Goal: Task Accomplishment & Management: Manage account settings

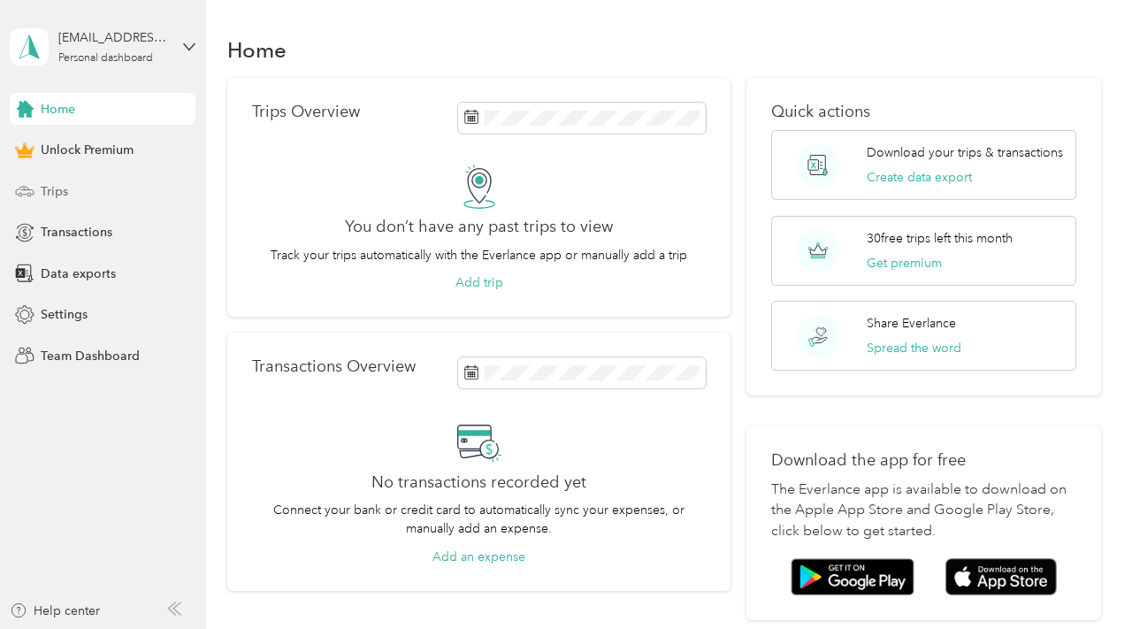
click at [110, 197] on div "Trips" at bounding box center [103, 191] width 186 height 32
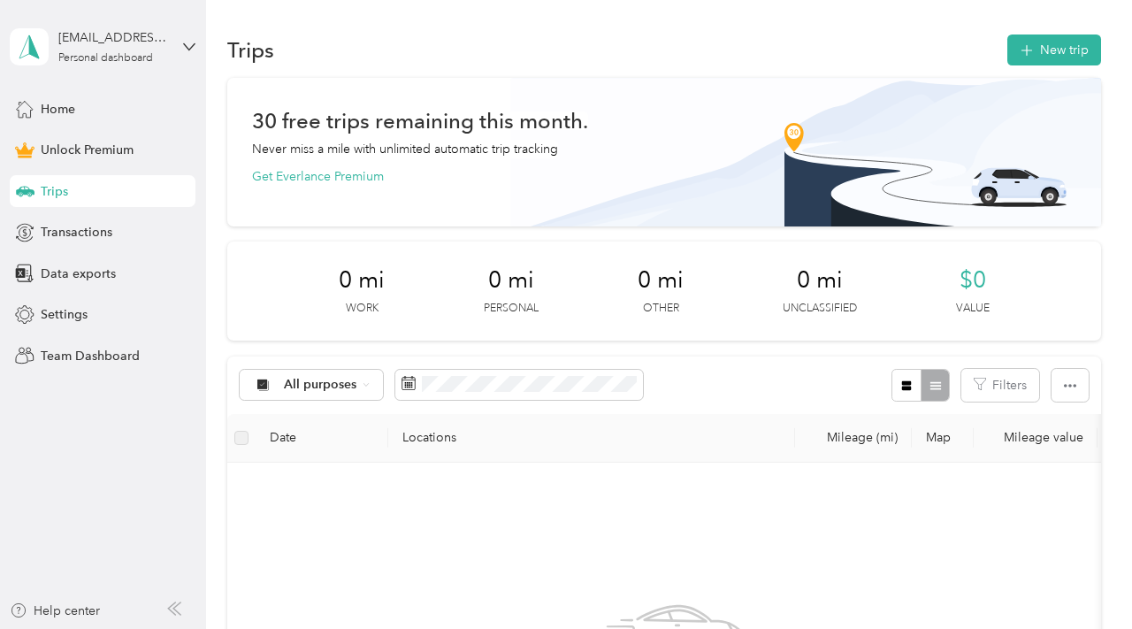
click at [658, 400] on div "All purposes Filters" at bounding box center [663, 384] width 873 height 57
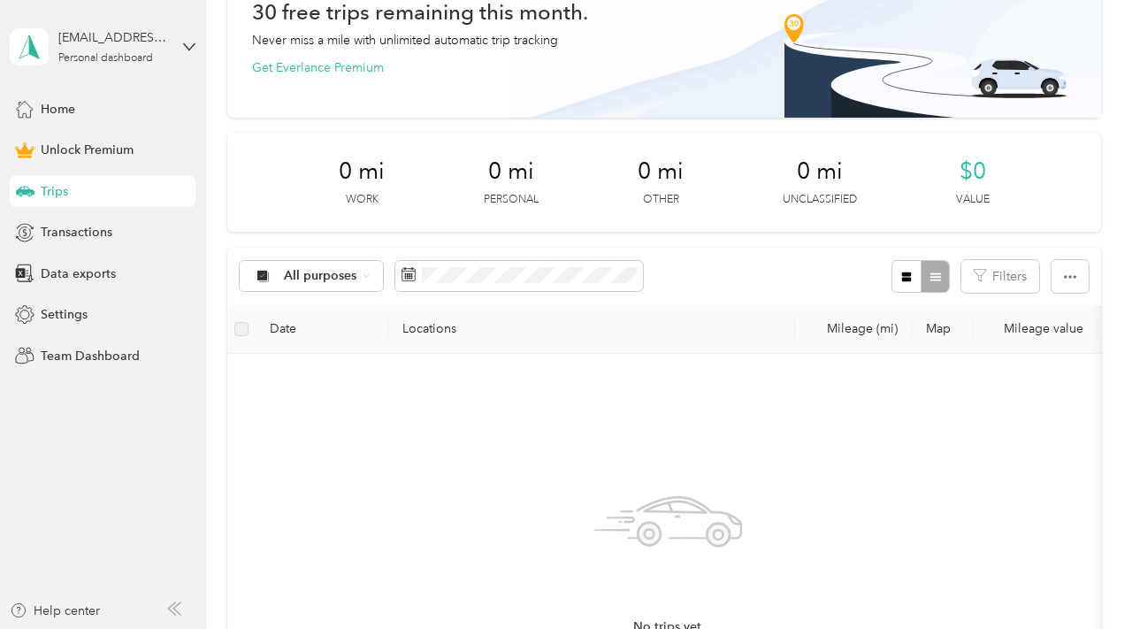
scroll to position [111, 0]
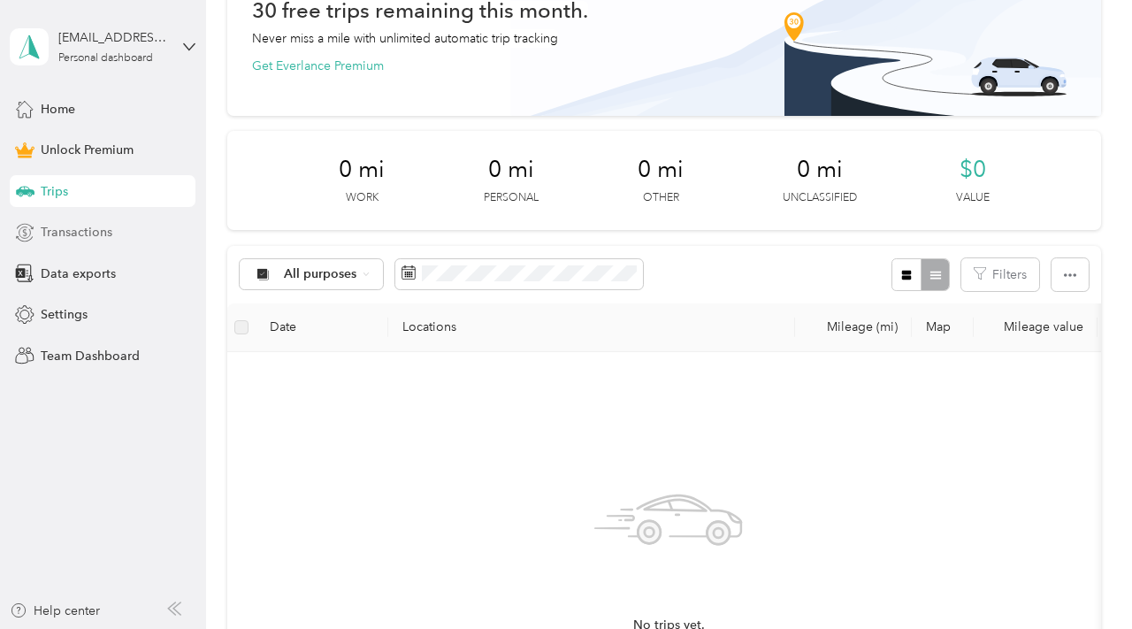
click at [111, 224] on div "Transactions" at bounding box center [103, 233] width 186 height 32
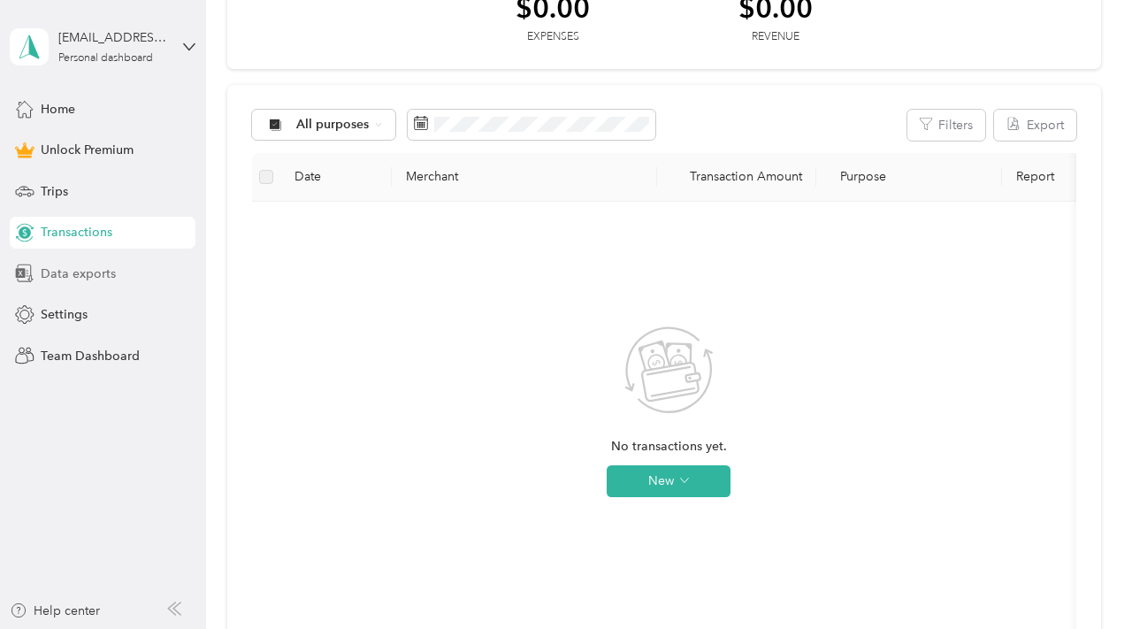
click at [85, 279] on span "Data exports" at bounding box center [78, 273] width 75 height 19
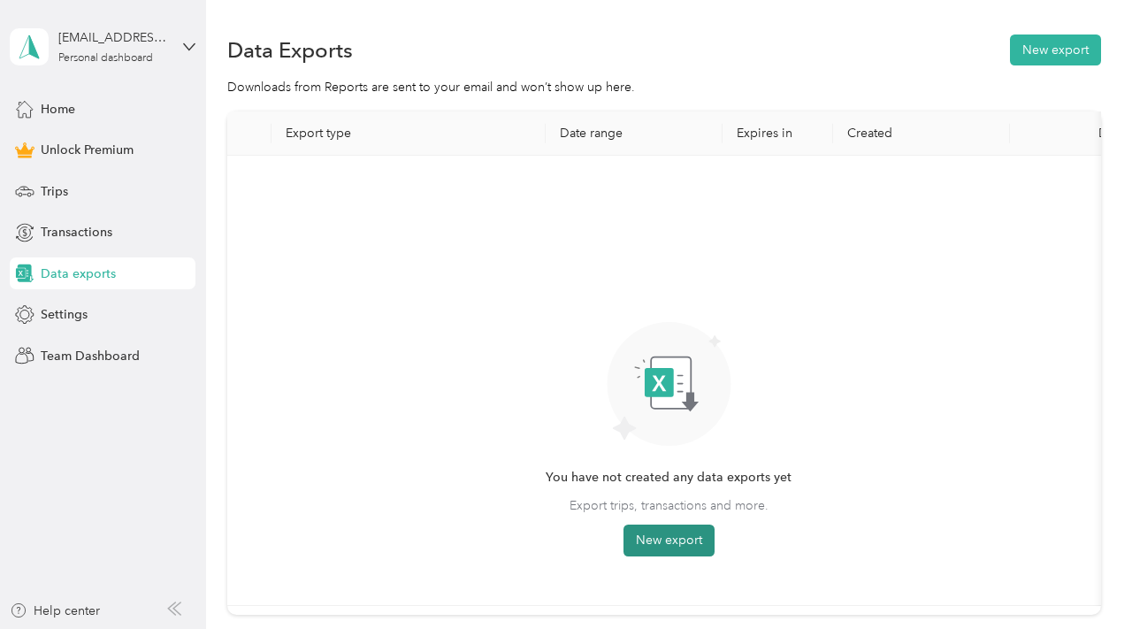
click at [695, 544] on button "New export" at bounding box center [668, 540] width 91 height 32
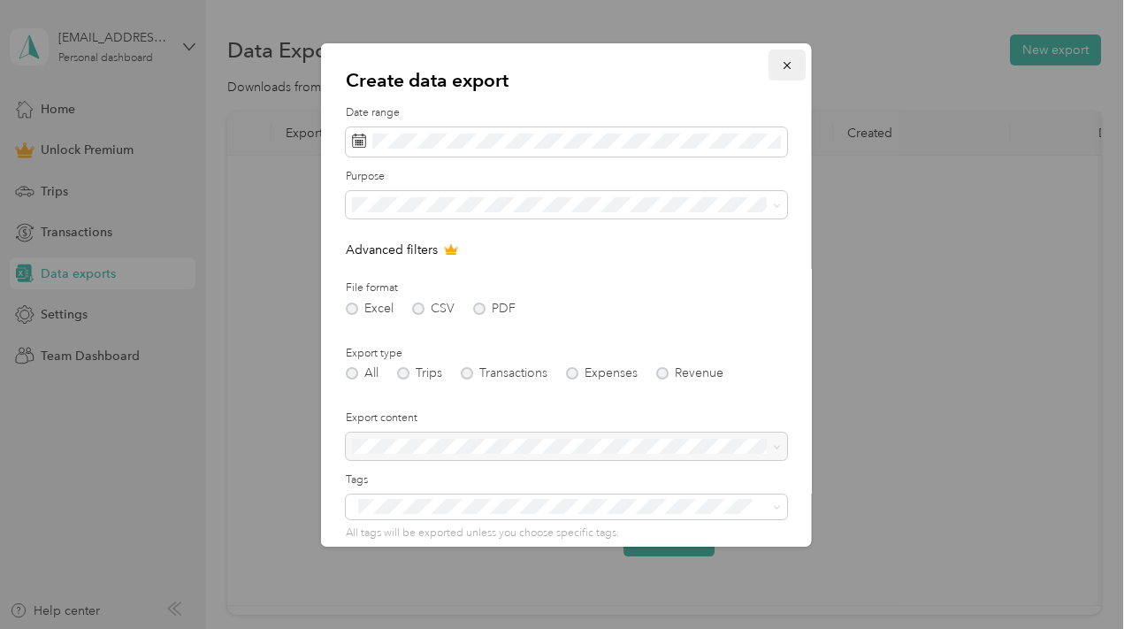
click at [793, 63] on button "button" at bounding box center [786, 65] width 37 height 31
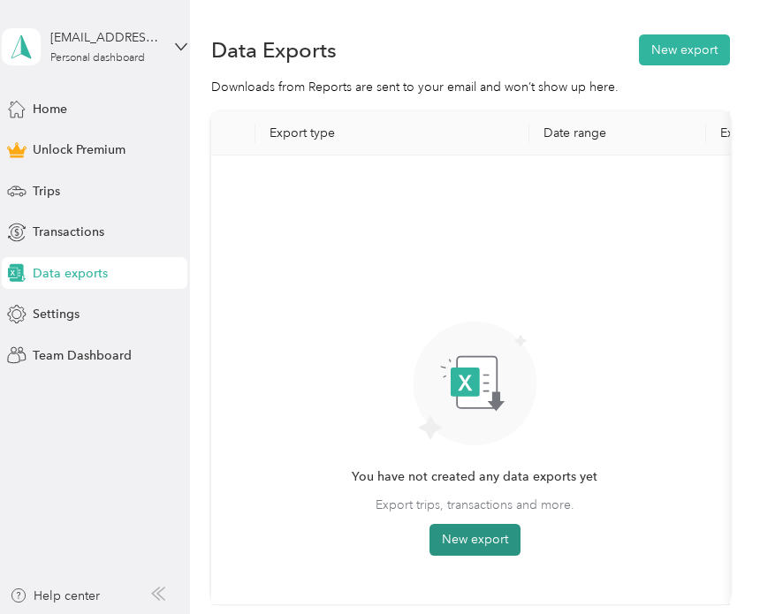
click at [464, 543] on button "New export" at bounding box center [475, 540] width 91 height 32
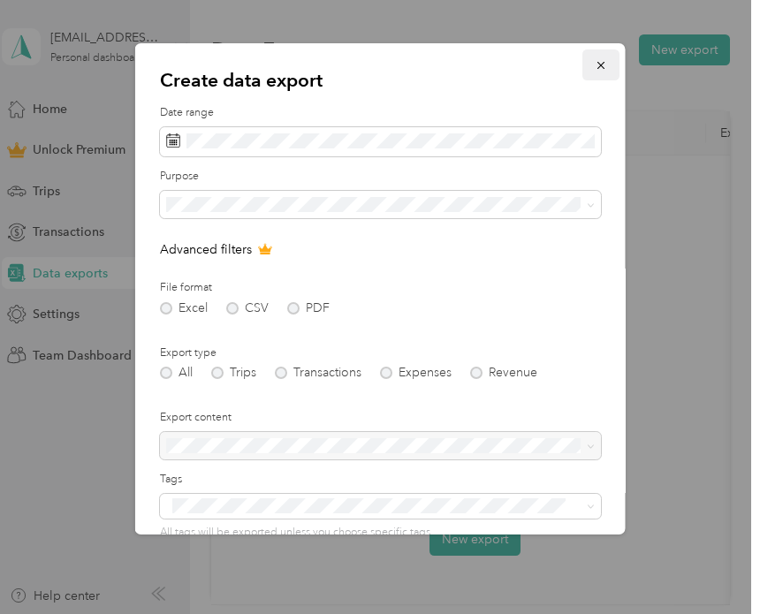
click at [606, 66] on icon "button" at bounding box center [601, 65] width 12 height 12
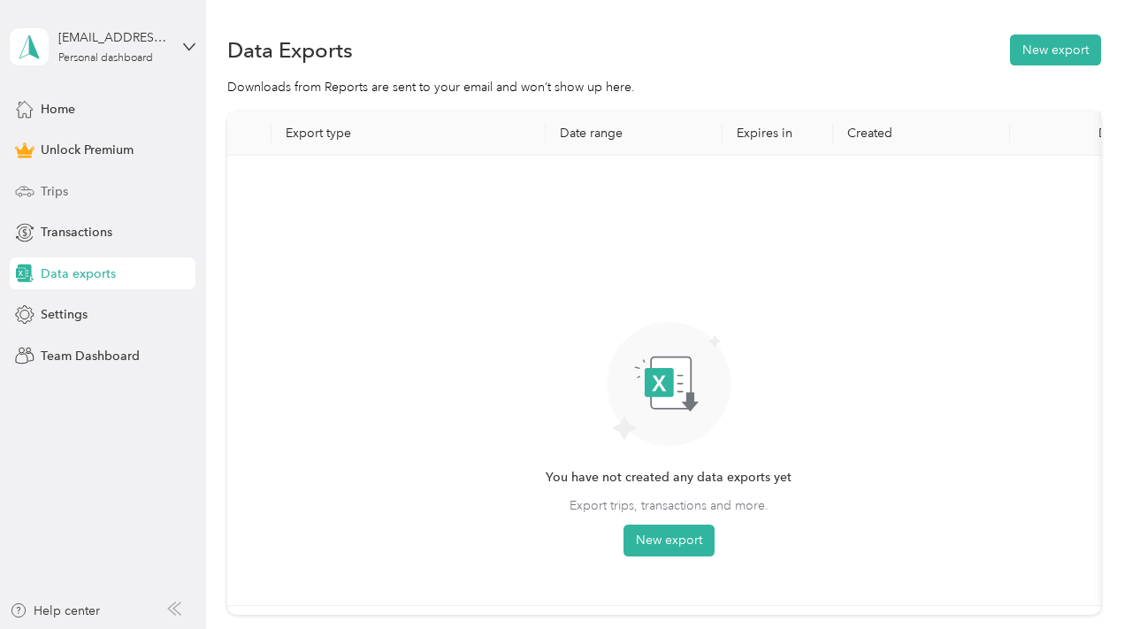
click at [108, 203] on div "Trips" at bounding box center [103, 191] width 186 height 32
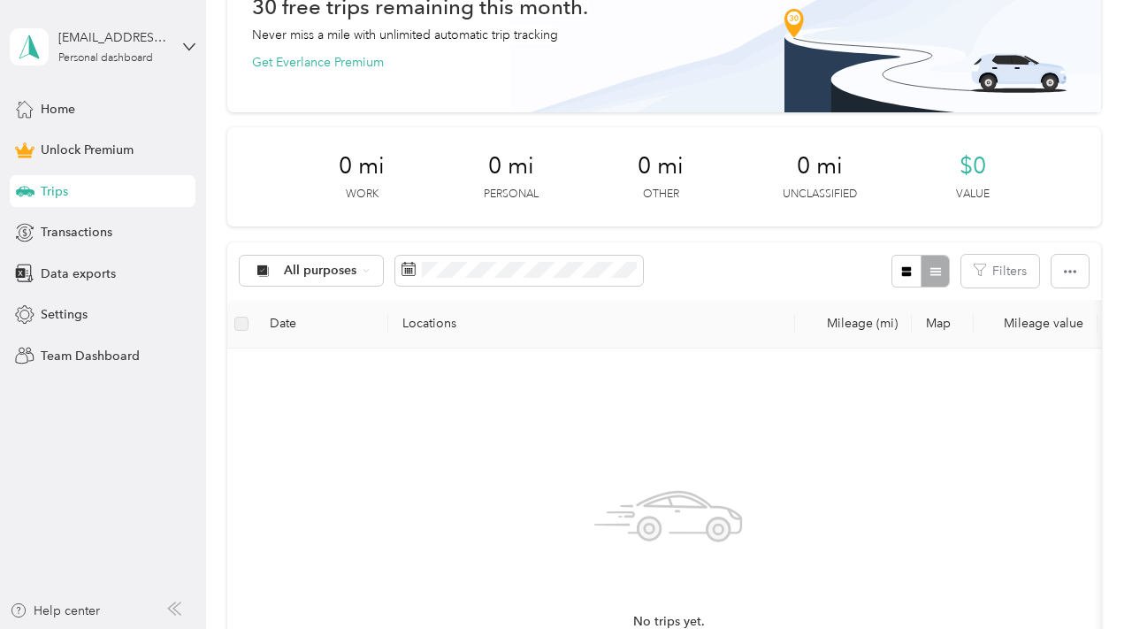
scroll to position [152, 0]
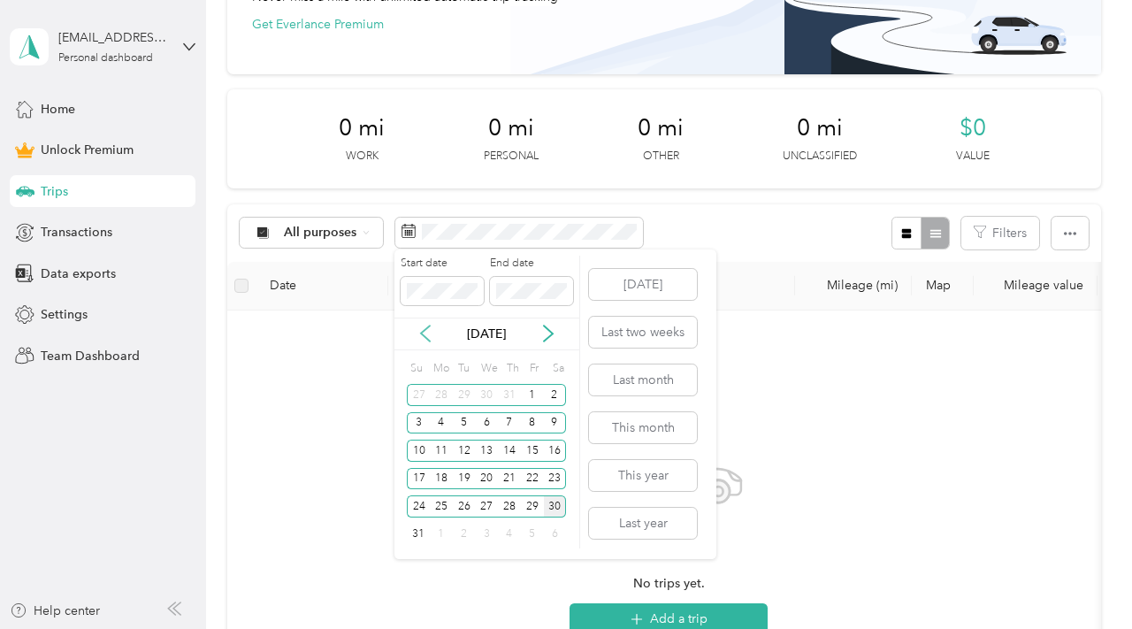
click at [416, 331] on icon at bounding box center [425, 333] width 18 height 18
click at [486, 399] on div "2" at bounding box center [486, 395] width 23 height 22
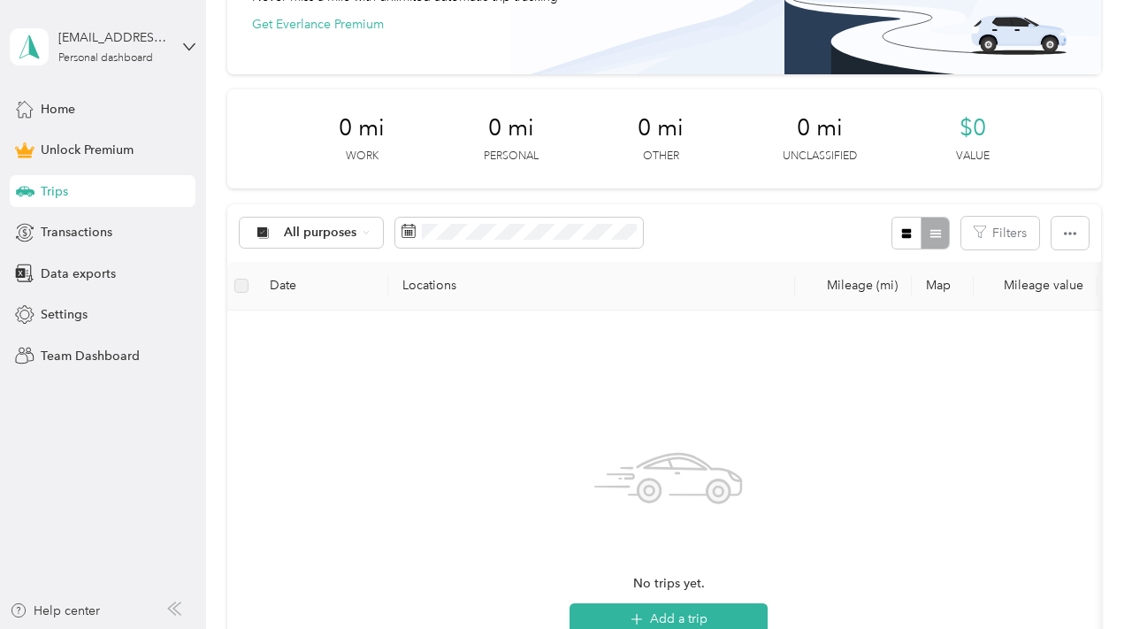
click at [831, 391] on div "No trips yet. Add a trip" at bounding box center [668, 534] width 854 height 421
click at [114, 309] on div "Settings" at bounding box center [103, 315] width 186 height 32
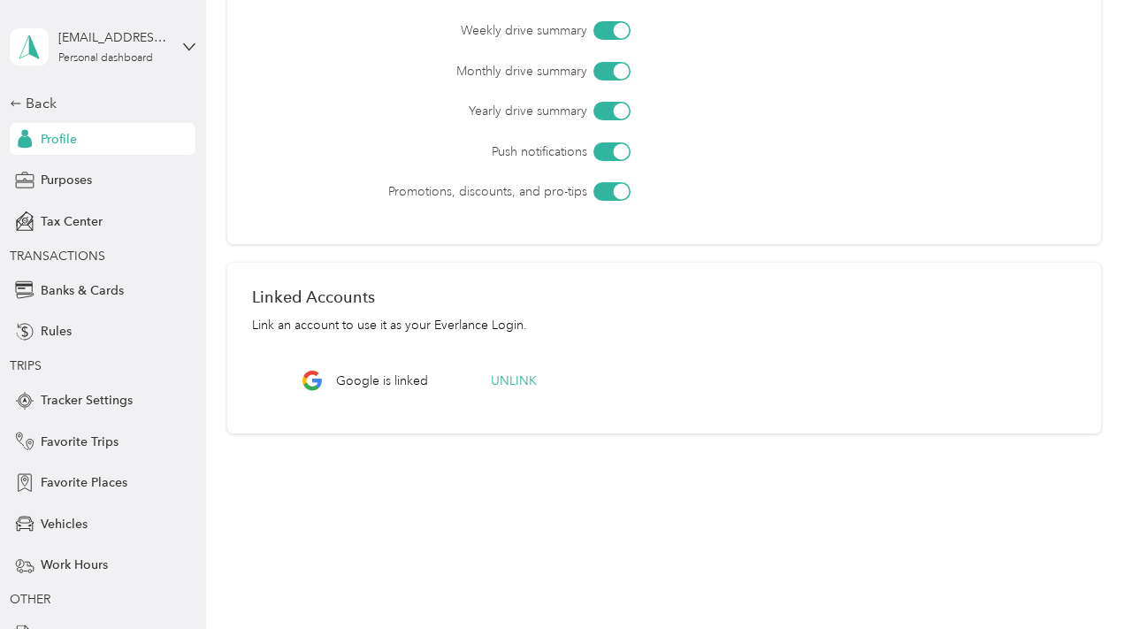
scroll to position [649, 0]
click at [105, 407] on span "Tracker Settings" at bounding box center [87, 400] width 92 height 19
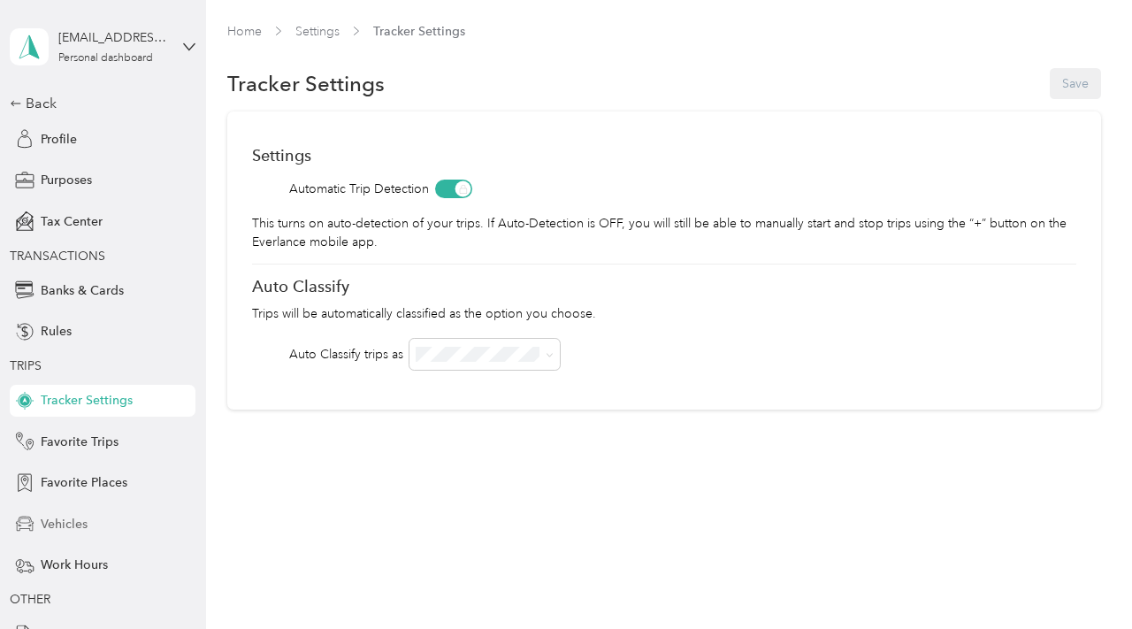
click at [103, 511] on div "Vehicles" at bounding box center [103, 523] width 186 height 32
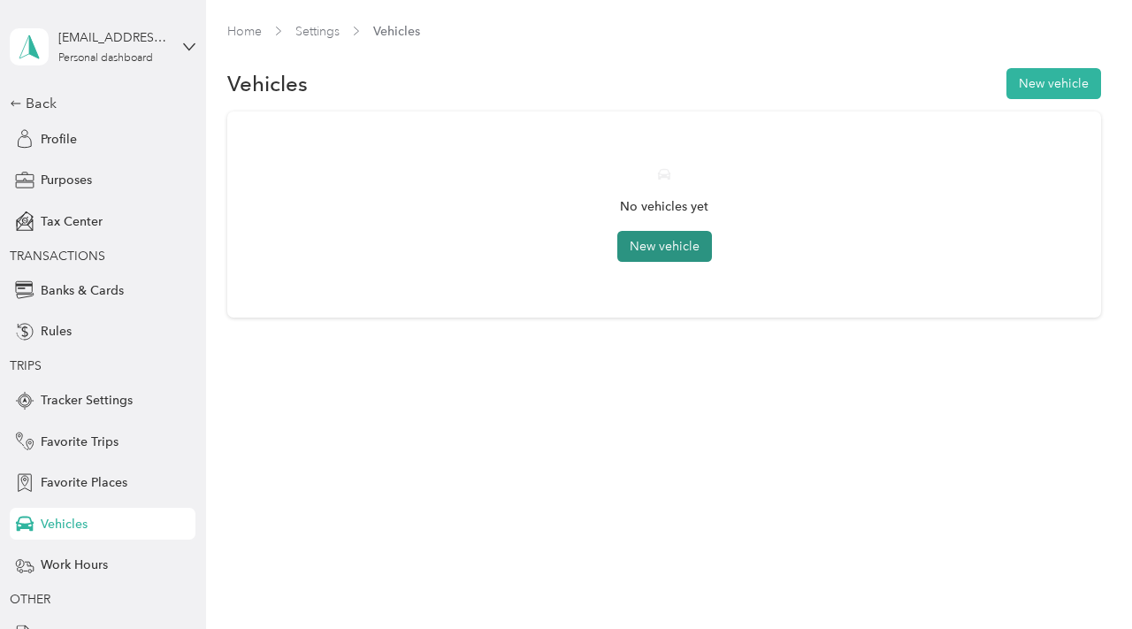
click at [659, 256] on button "New vehicle" at bounding box center [664, 246] width 95 height 31
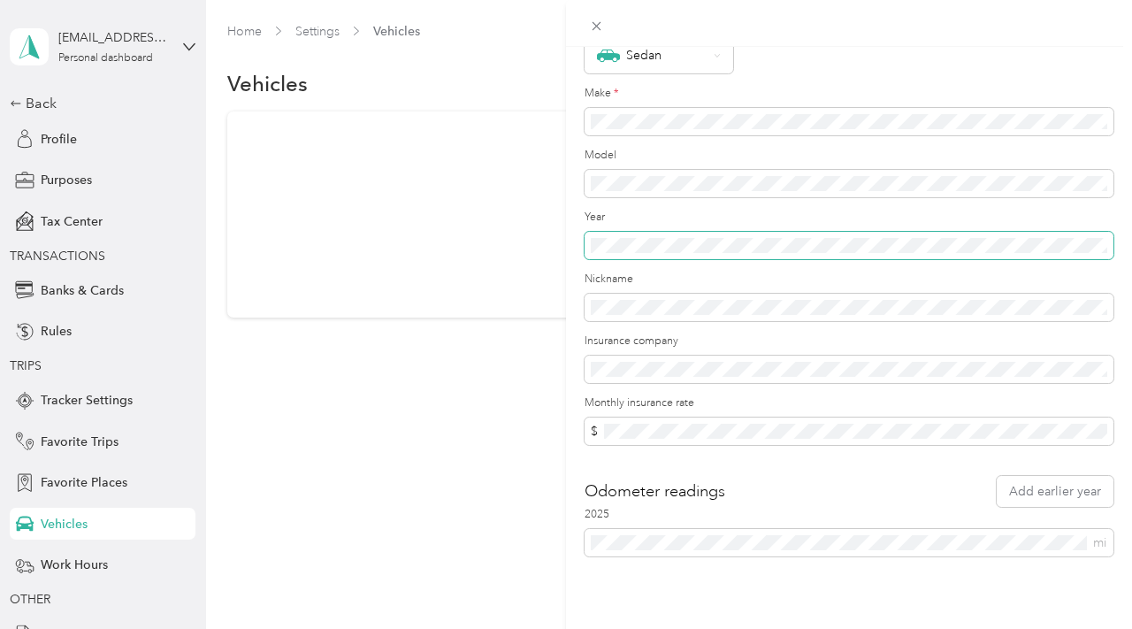
scroll to position [125, 0]
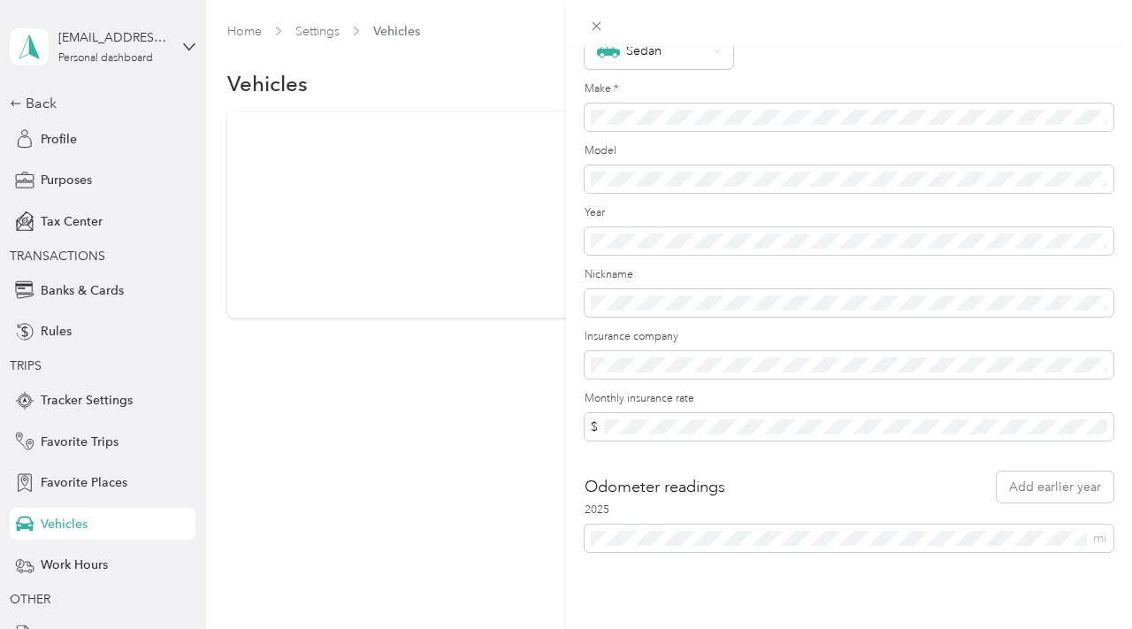
click at [116, 582] on div "New Vehicle Save Primary vehicle Icon Sedan Make * Model Year Nickname Insuranc…" at bounding box center [566, 314] width 1132 height 629
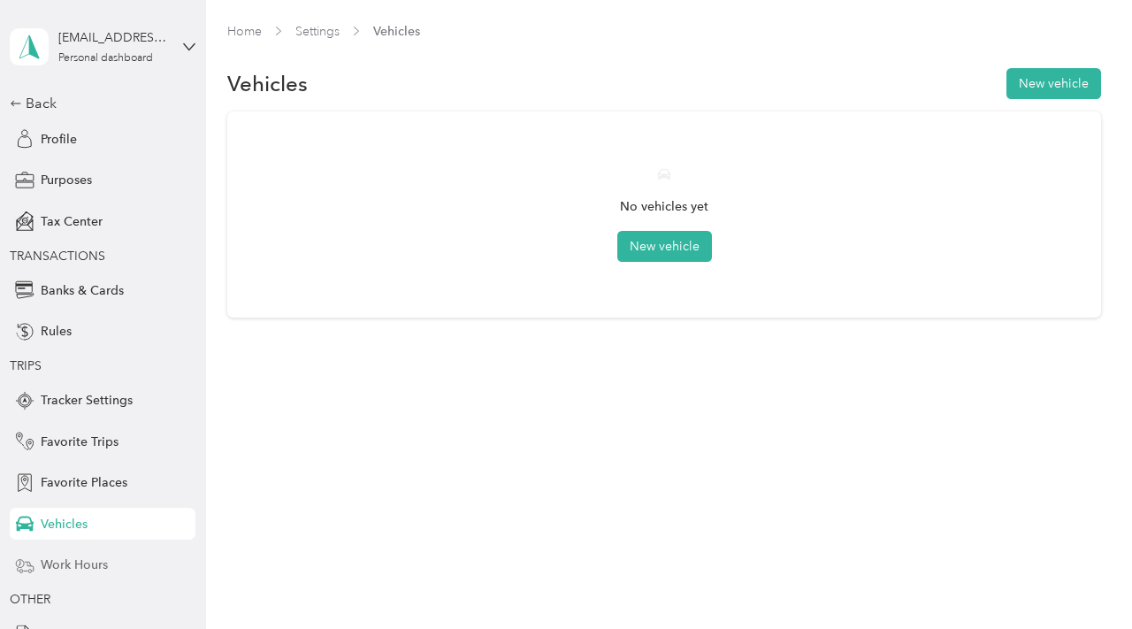
click at [101, 571] on span "Work Hours" at bounding box center [74, 564] width 67 height 19
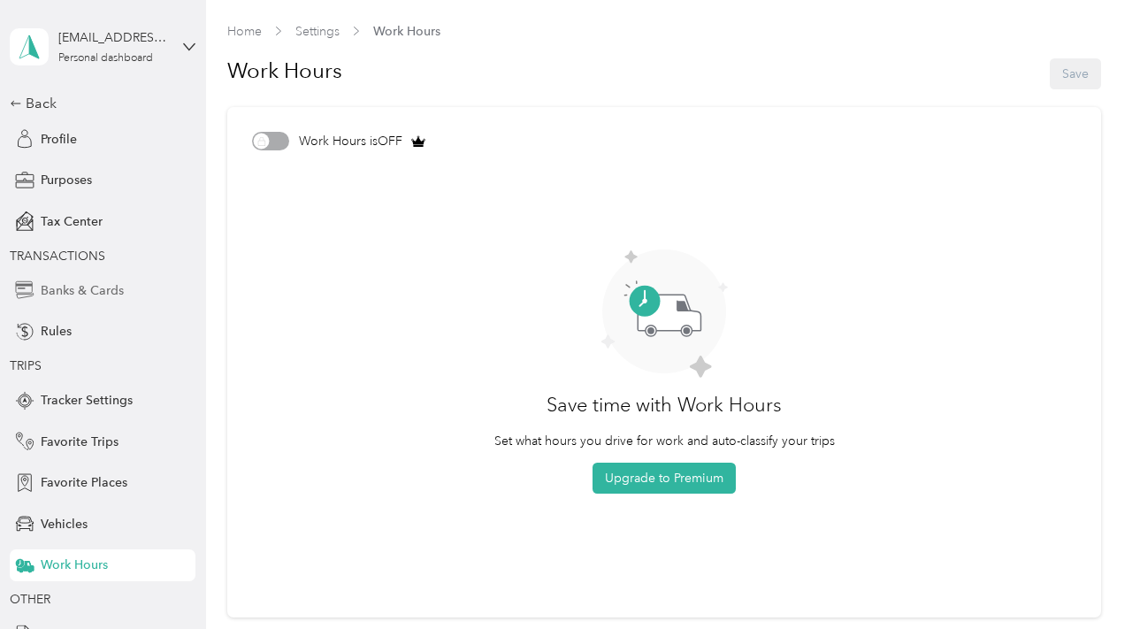
click at [117, 288] on span "Banks & Cards" at bounding box center [82, 290] width 83 height 19
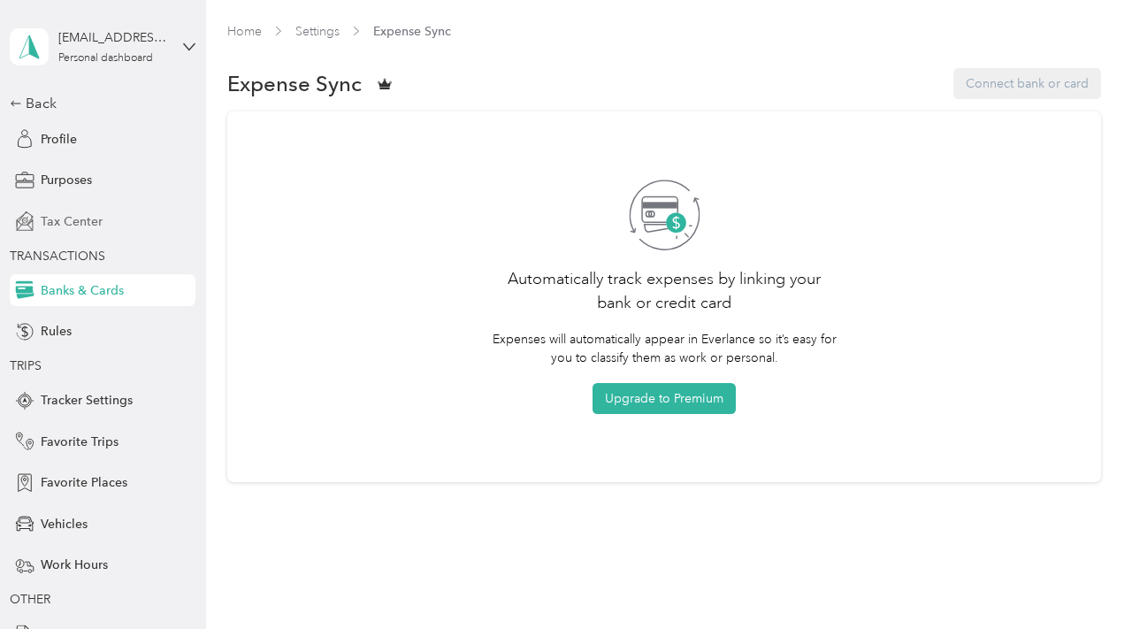
click at [97, 212] on span "Tax Center" at bounding box center [72, 221] width 62 height 19
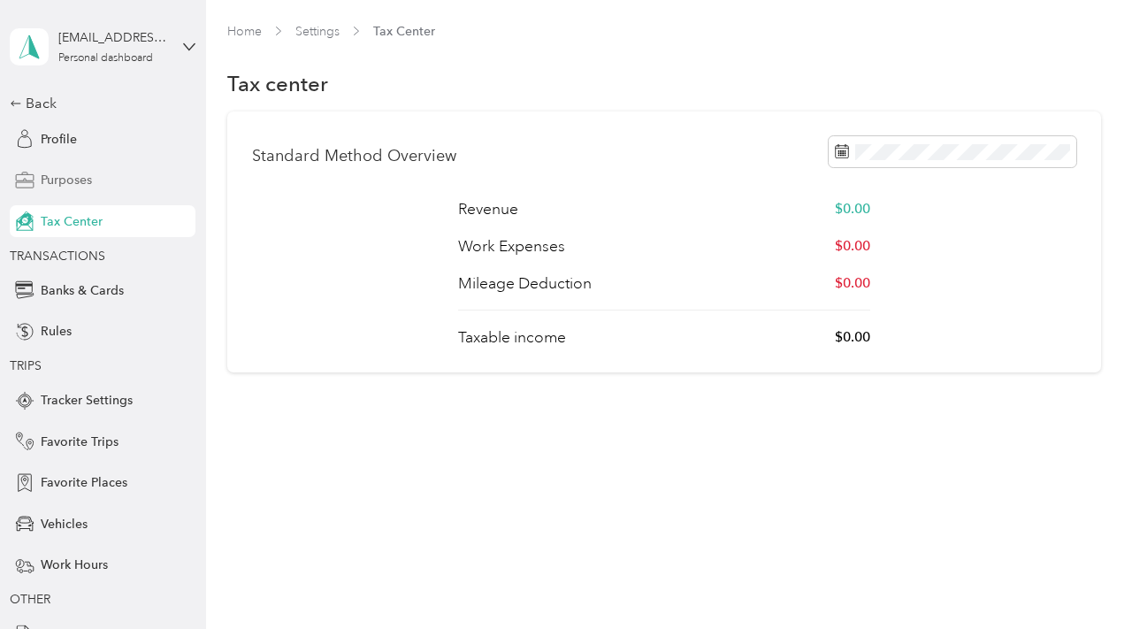
click at [100, 179] on div "Purposes" at bounding box center [103, 180] width 186 height 32
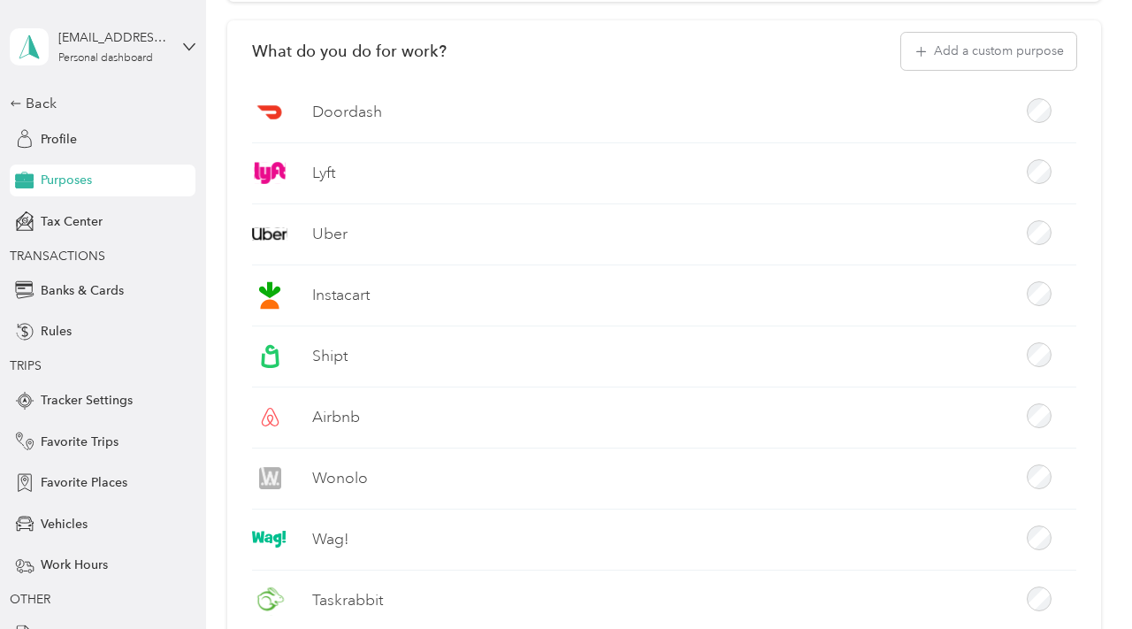
scroll to position [359, 0]
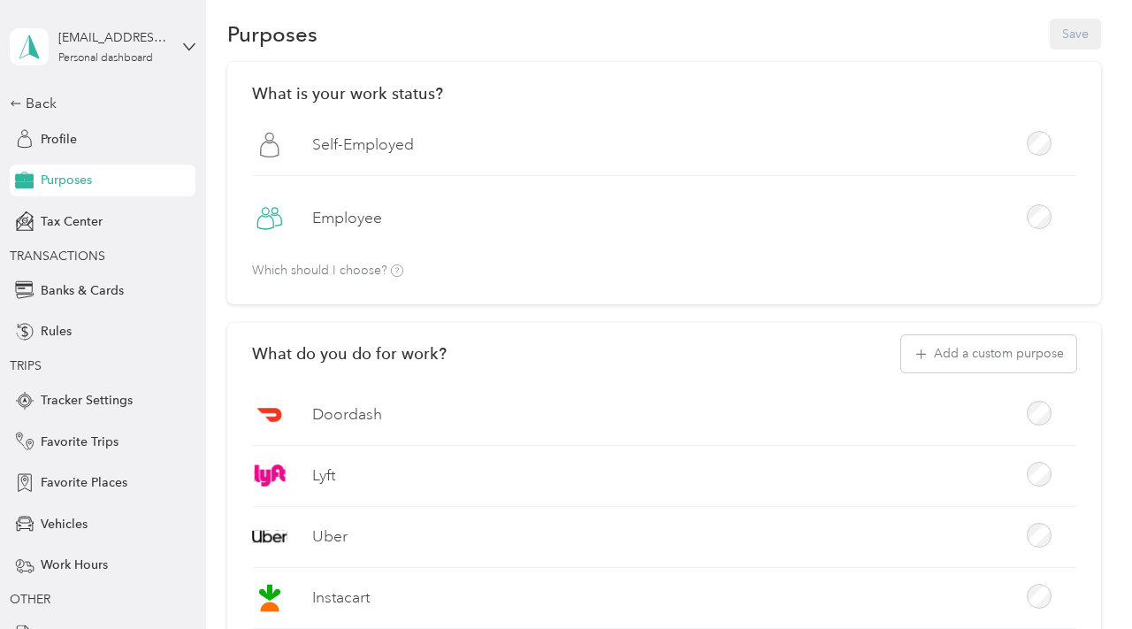
scroll to position [0, 0]
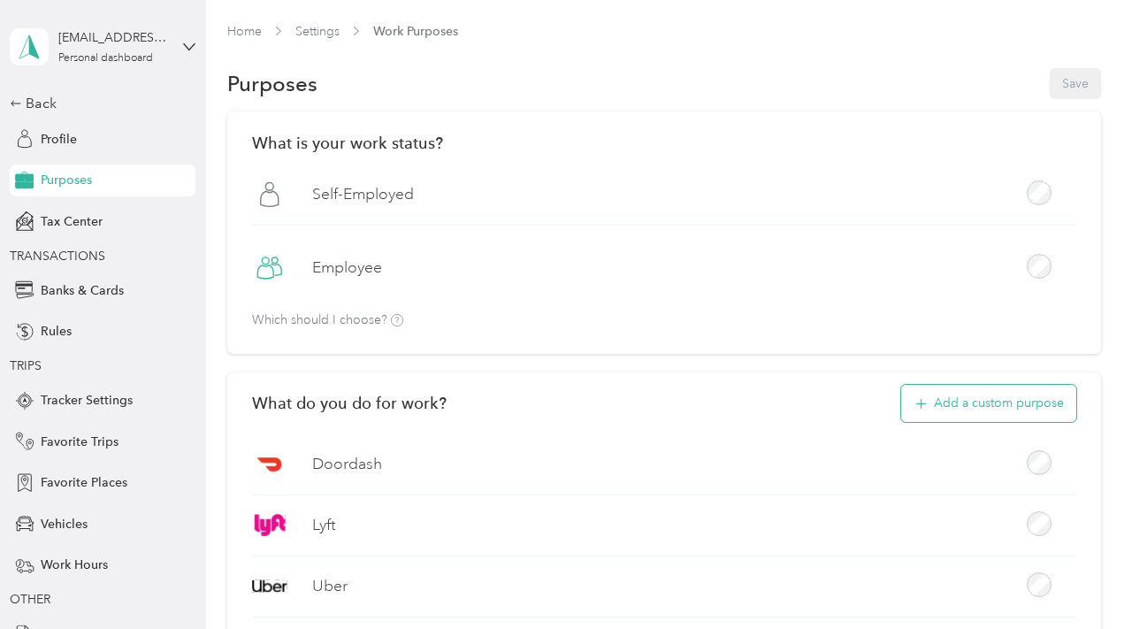
click at [985, 414] on button "Add a custom purpose" at bounding box center [988, 403] width 175 height 37
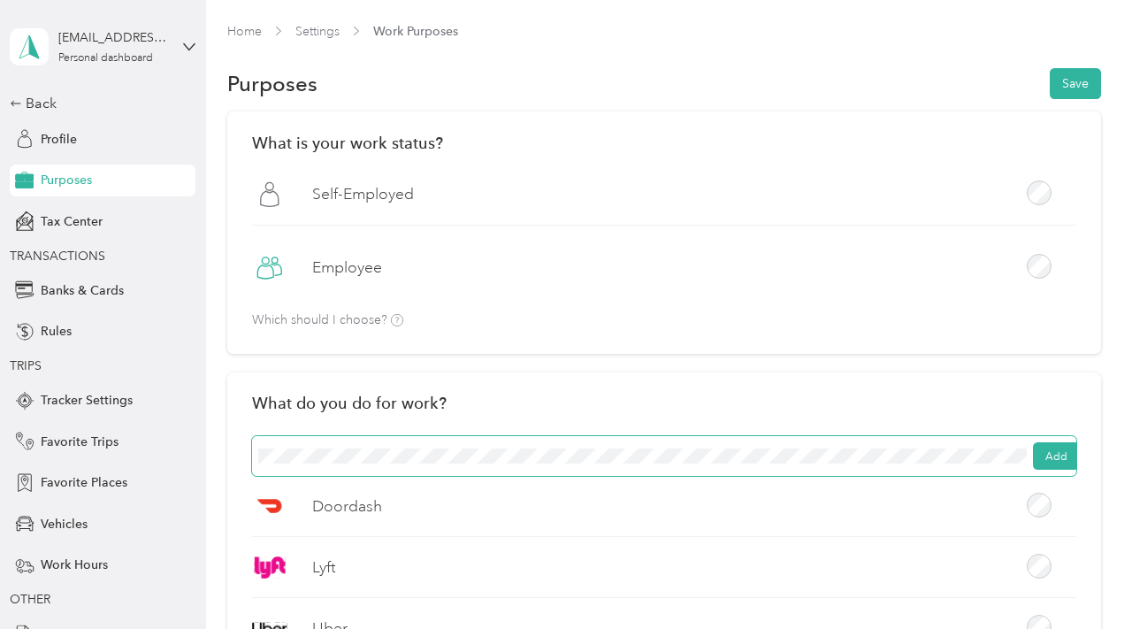
click at [1049, 68] on button "Save" at bounding box center [1074, 83] width 51 height 31
click at [426, 196] on div "Self-Employed" at bounding box center [664, 201] width 824 height 49
click at [494, 217] on div "Self-Employed" at bounding box center [664, 201] width 824 height 49
click at [486, 277] on div "Employee" at bounding box center [664, 274] width 824 height 48
click at [1051, 248] on div "[DEMOGRAPHIC_DATA] Employee" at bounding box center [664, 237] width 824 height 121
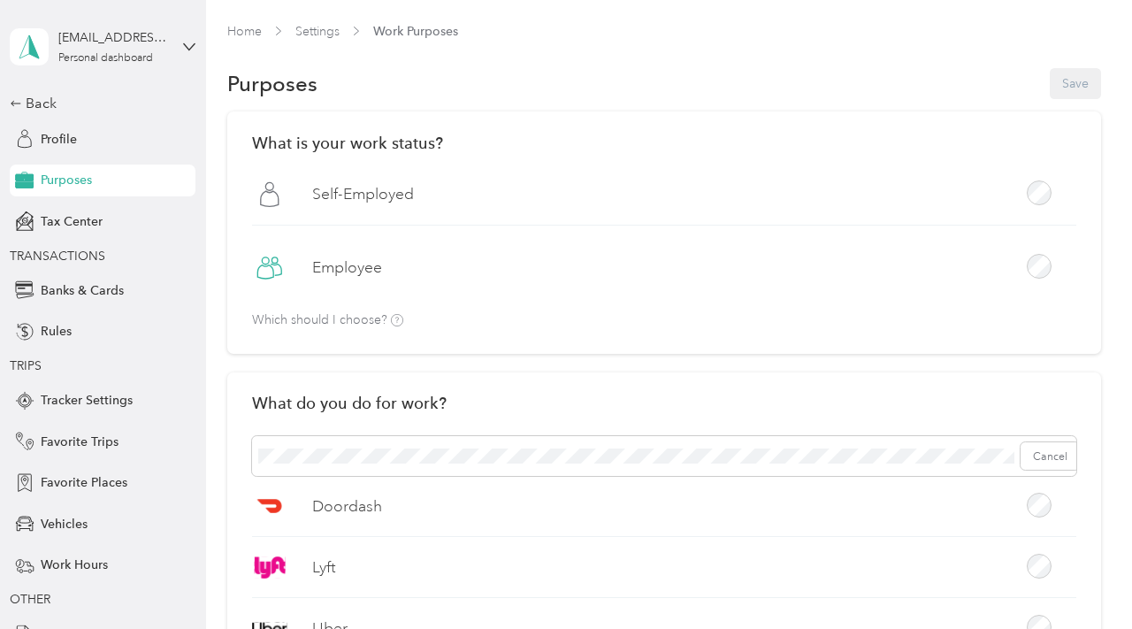
click at [1051, 284] on div "Employee" at bounding box center [664, 274] width 824 height 48
click at [1051, 280] on div at bounding box center [1038, 267] width 25 height 27
click at [1046, 207] on div "Self-Employed" at bounding box center [664, 201] width 824 height 49
click at [642, 443] on span "Cancel" at bounding box center [664, 456] width 824 height 41
click at [1060, 453] on button "Add" at bounding box center [1056, 456] width 47 height 28
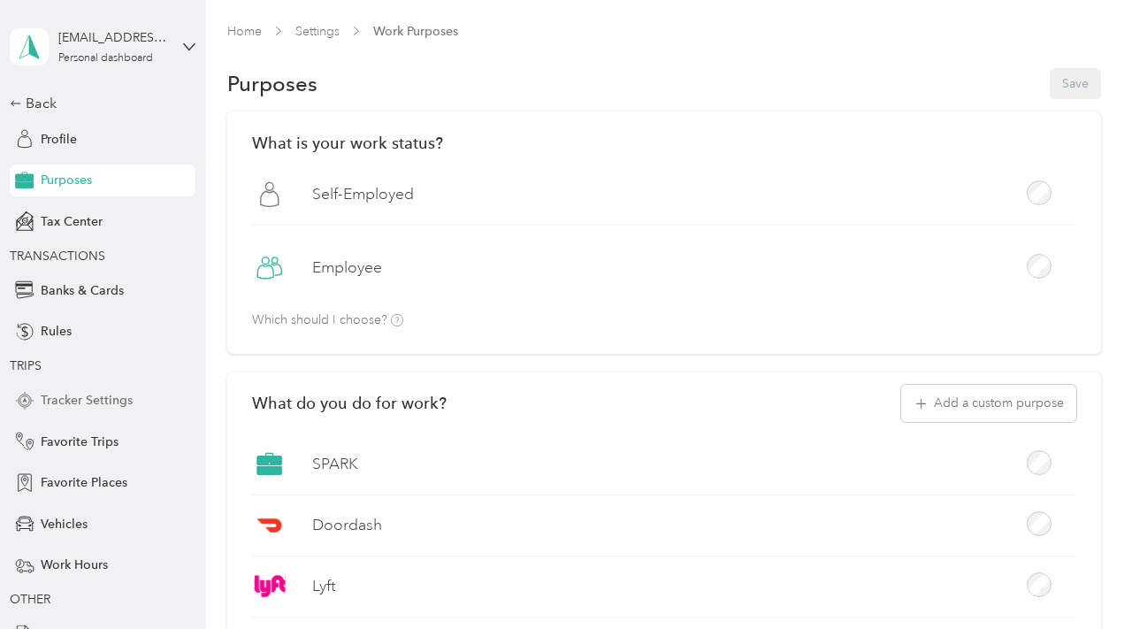
click at [80, 400] on span "Tracker Settings" at bounding box center [87, 400] width 92 height 19
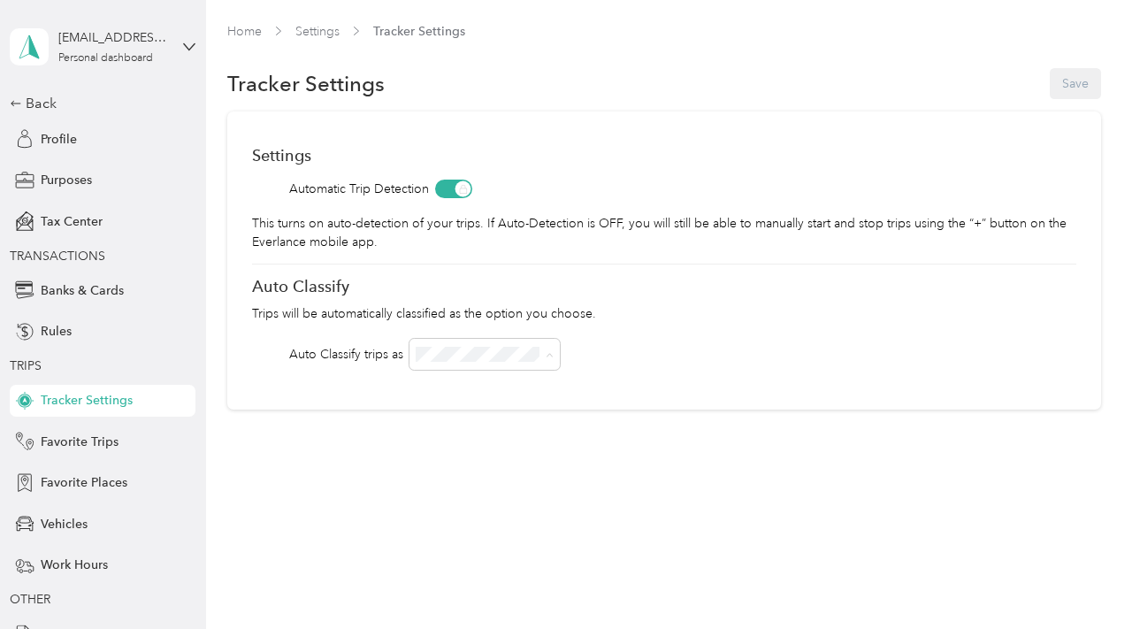
click at [468, 454] on li "SPARK" at bounding box center [485, 448] width 150 height 31
click at [1094, 73] on button "Save" at bounding box center [1074, 83] width 51 height 31
click at [74, 137] on span "Profile" at bounding box center [59, 139] width 36 height 19
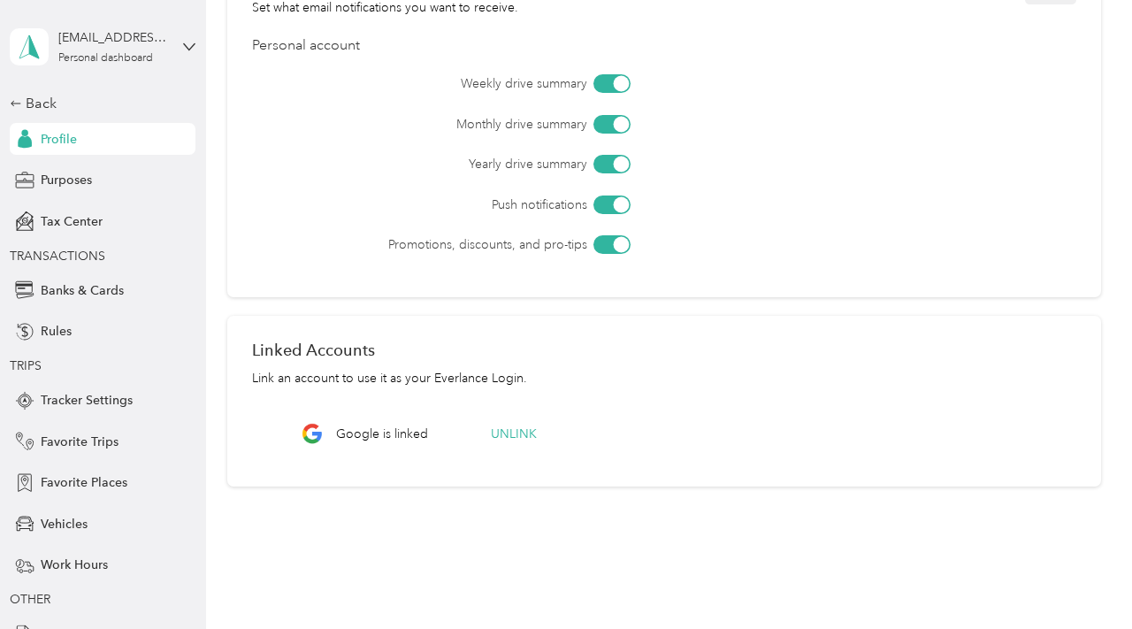
scroll to position [649, 0]
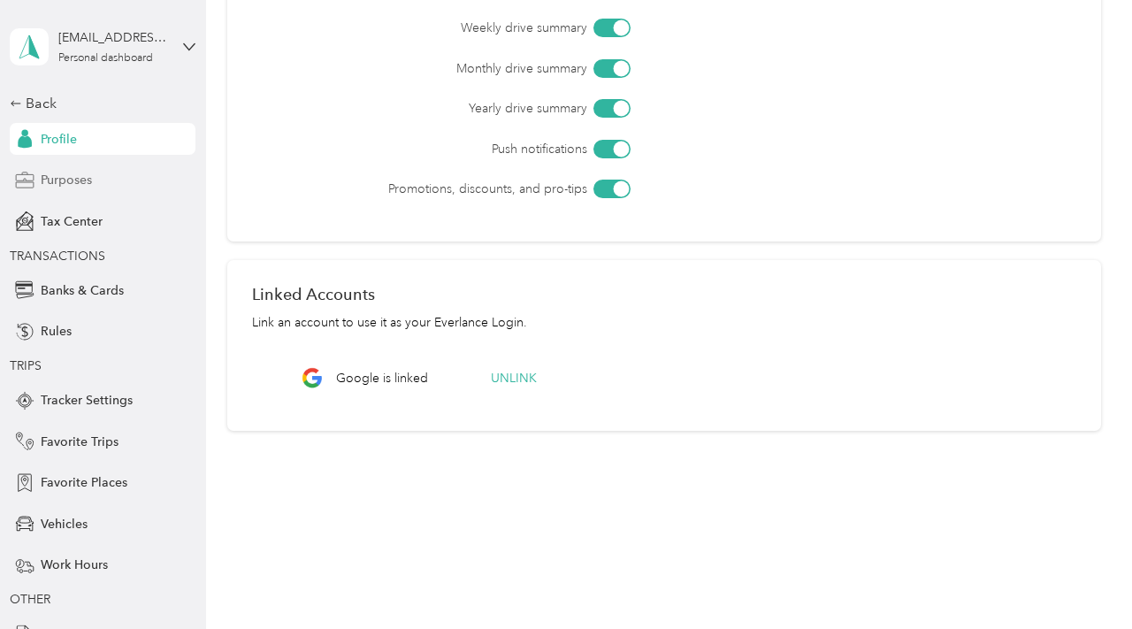
click at [78, 184] on span "Purposes" at bounding box center [66, 180] width 51 height 19
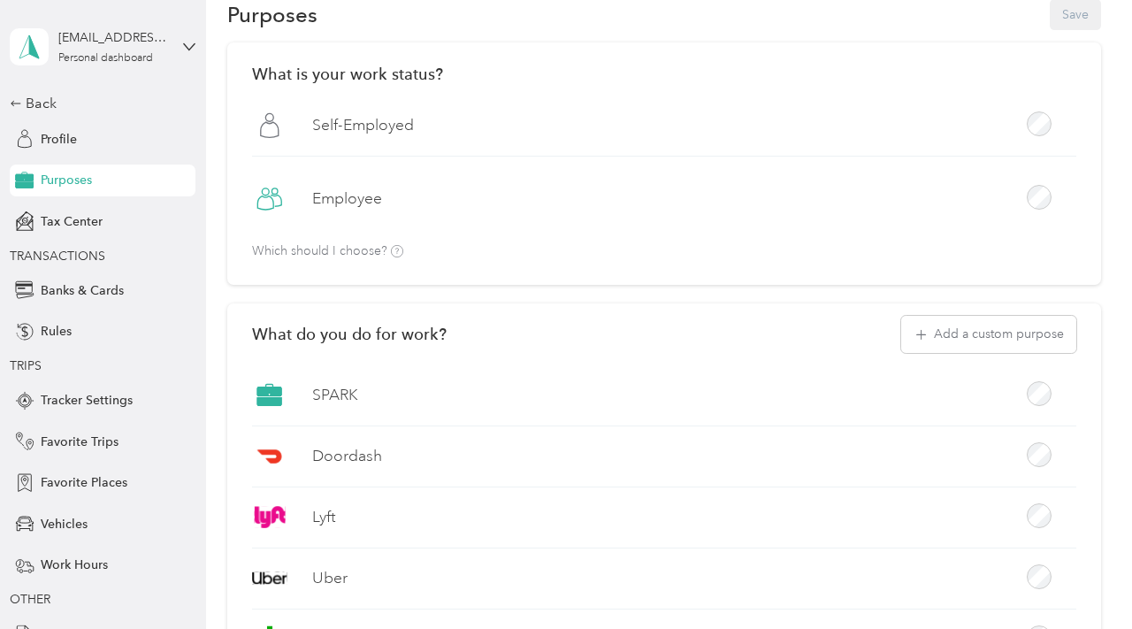
scroll to position [649, 0]
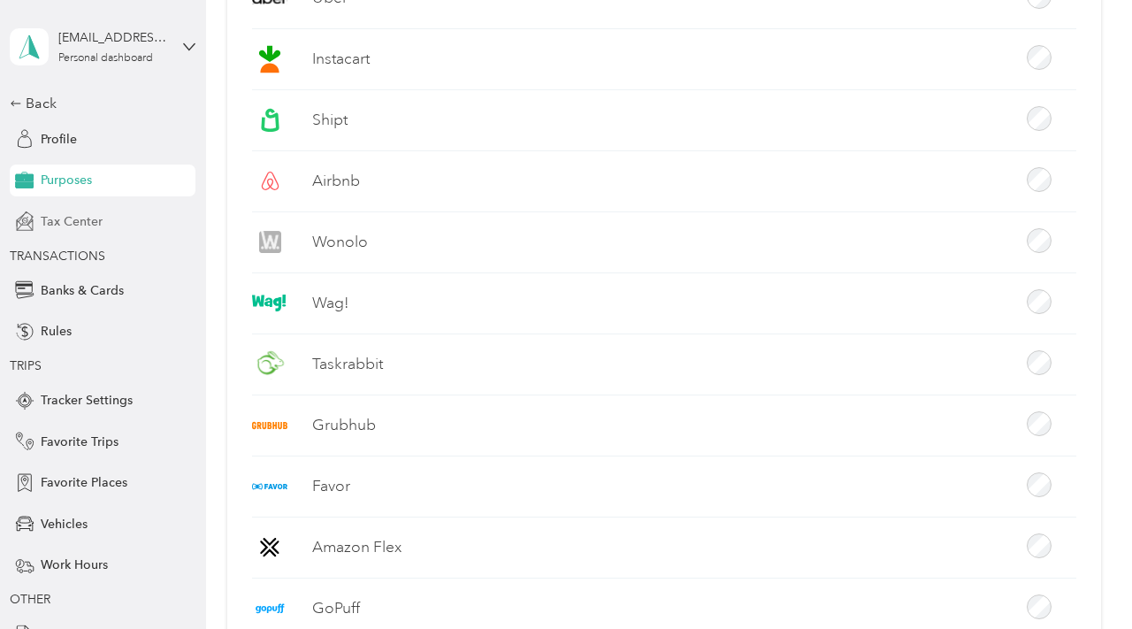
click at [44, 227] on span "Tax Center" at bounding box center [72, 221] width 62 height 19
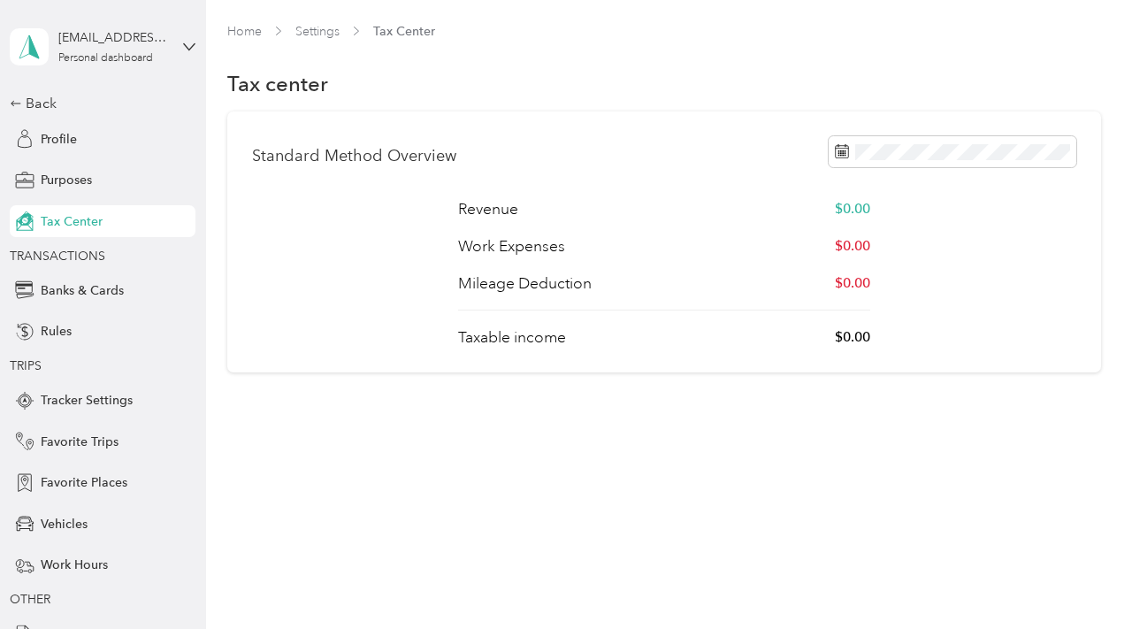
click at [103, 347] on div "Back Profile Purposes Tax Center TRANSACTIONS Banks & Cards Rules TRIPS Tracker…" at bounding box center [103, 371] width 186 height 557
click at [98, 340] on div "Rules" at bounding box center [103, 332] width 186 height 32
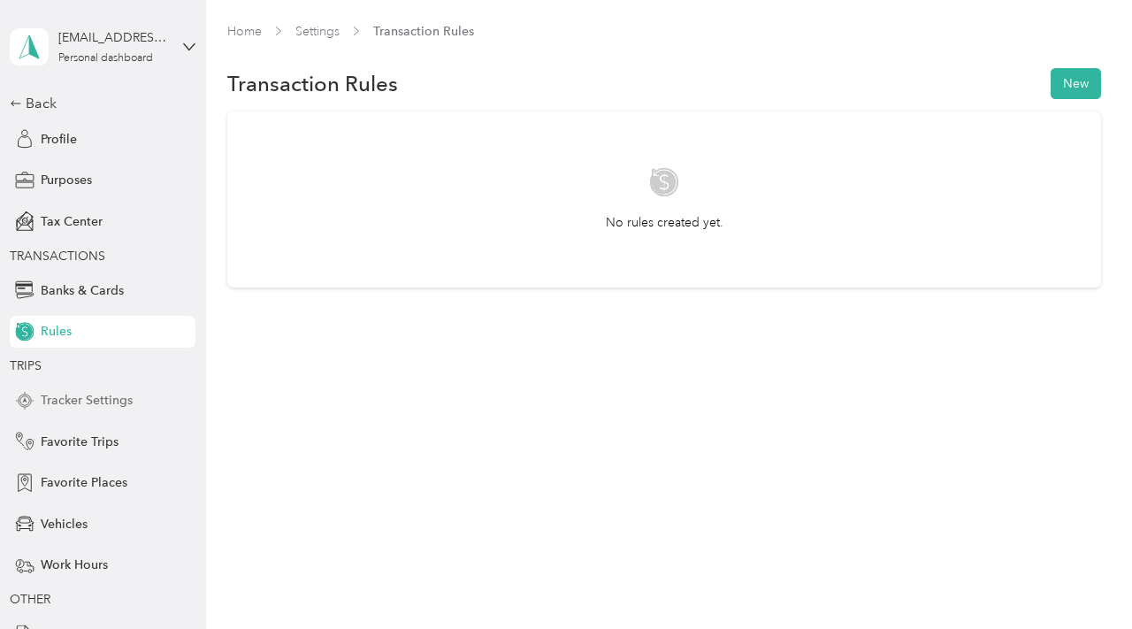
click at [80, 389] on div "Tracker Settings" at bounding box center [103, 401] width 186 height 32
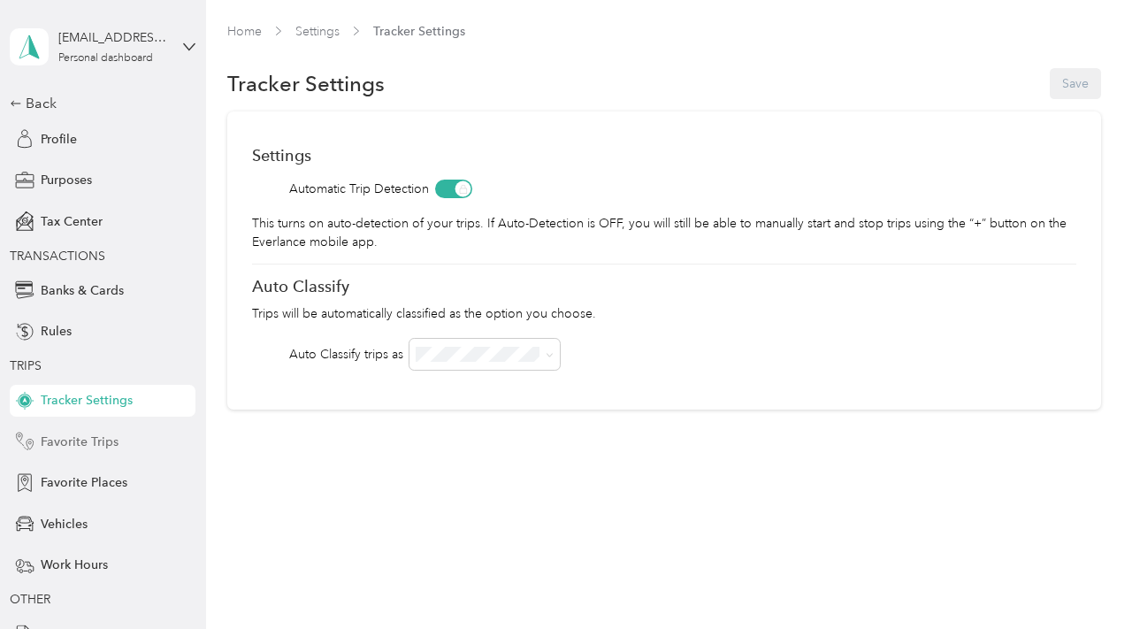
click at [113, 429] on div "Favorite Trips" at bounding box center [103, 441] width 186 height 32
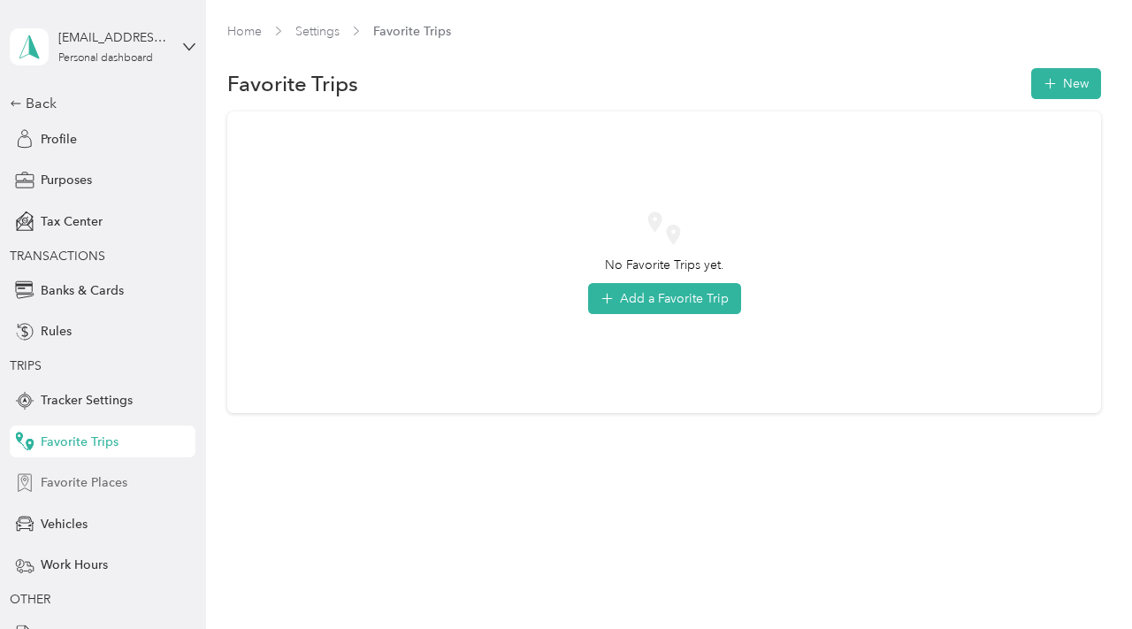
click at [131, 474] on div "Favorite Places" at bounding box center [103, 483] width 186 height 32
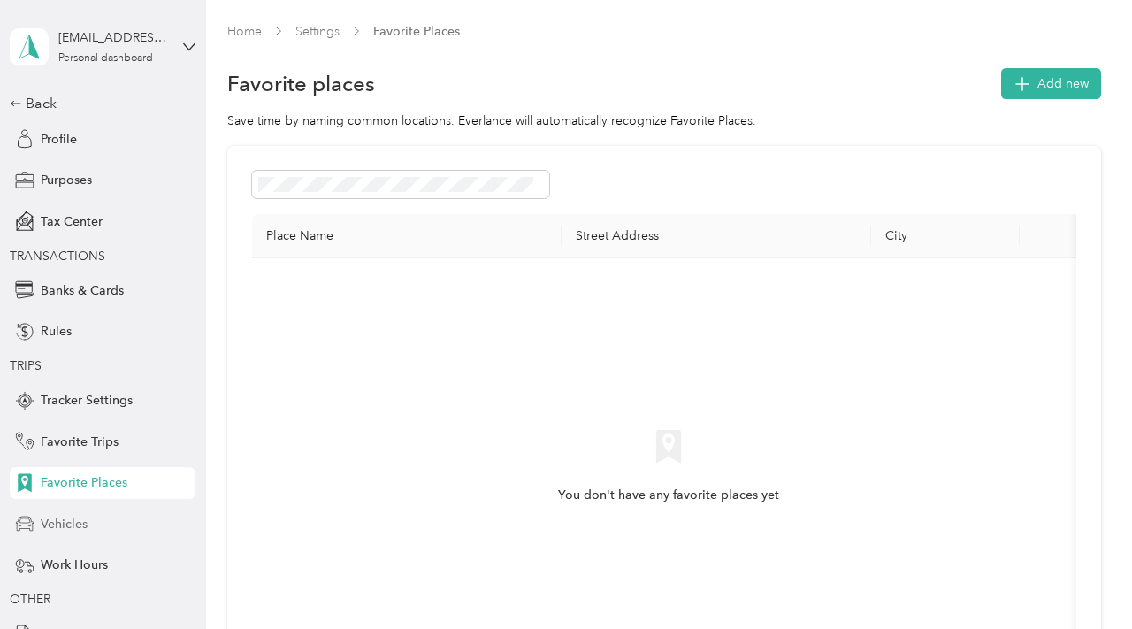
click at [114, 515] on div "Vehicles" at bounding box center [103, 523] width 186 height 32
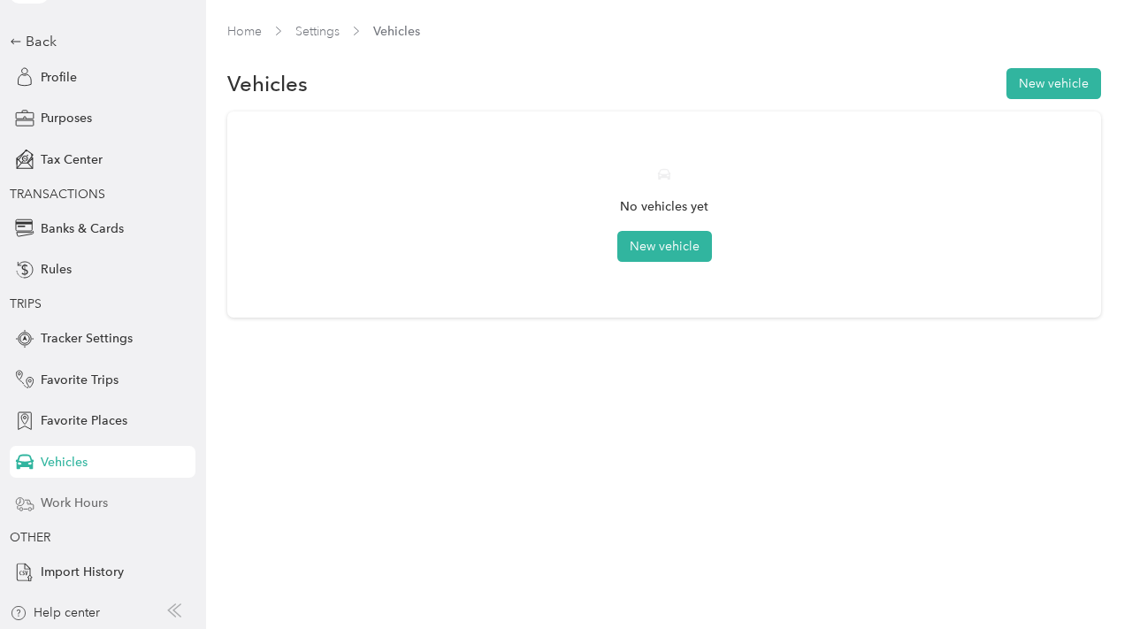
scroll to position [65, 0]
click at [103, 502] on span "Work Hours" at bounding box center [74, 500] width 67 height 19
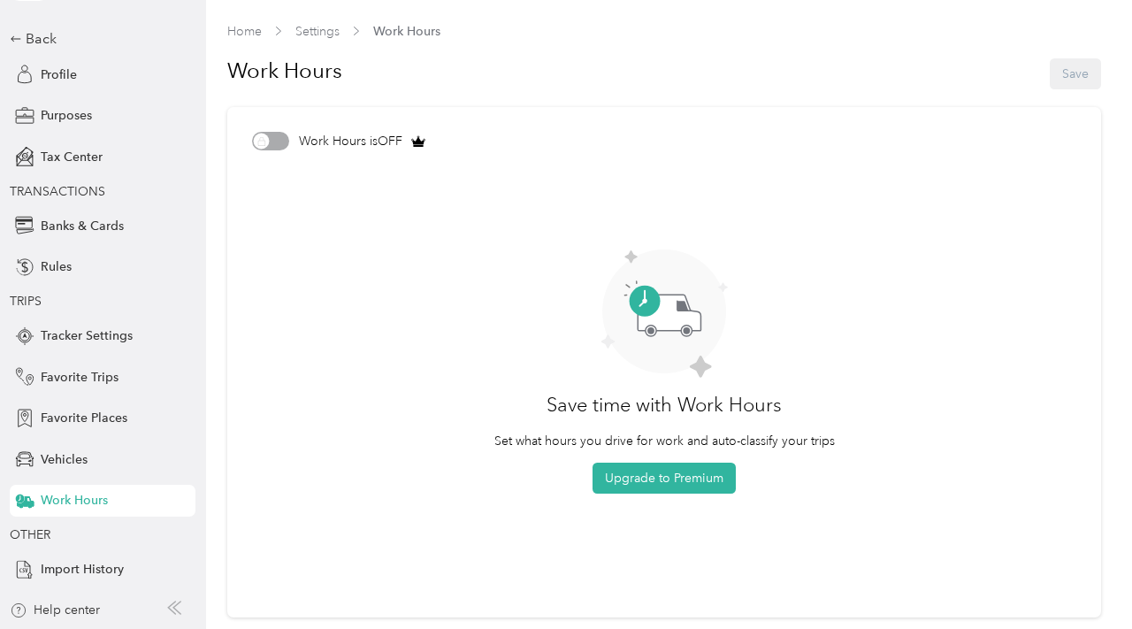
click at [292, 136] on div "Work Hours is OFF" at bounding box center [664, 141] width 824 height 19
click at [285, 136] on div "Work Hours is OFF" at bounding box center [664, 141] width 824 height 19
click at [267, 150] on article "Work Hours is OFF Save time with Work Hours Set what hours you drive for work a…" at bounding box center [663, 362] width 873 height 510
click at [659, 485] on button "Upgrade to Premium" at bounding box center [663, 477] width 143 height 31
